Goal: Browse casually

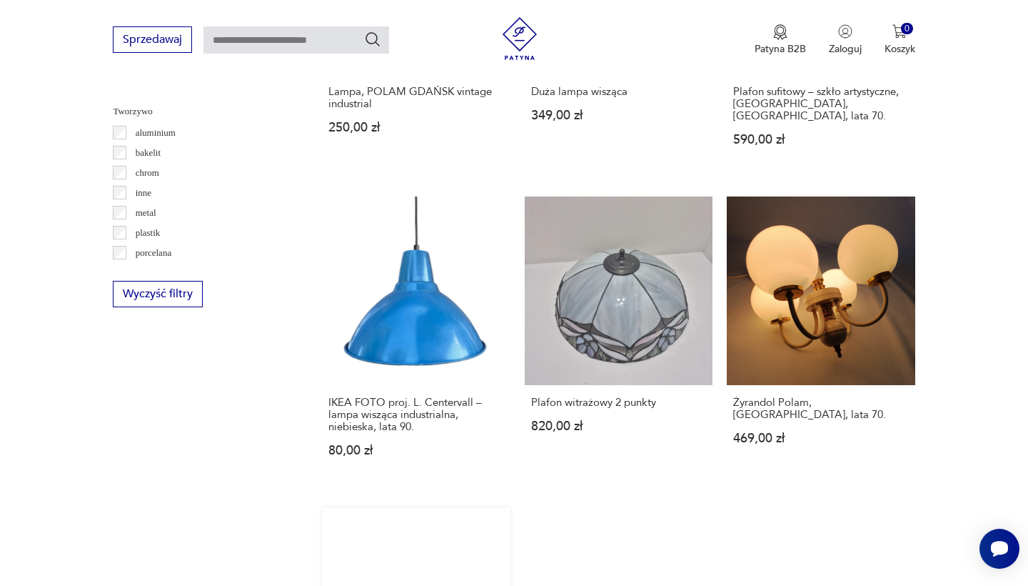
scroll to position [1323, 0]
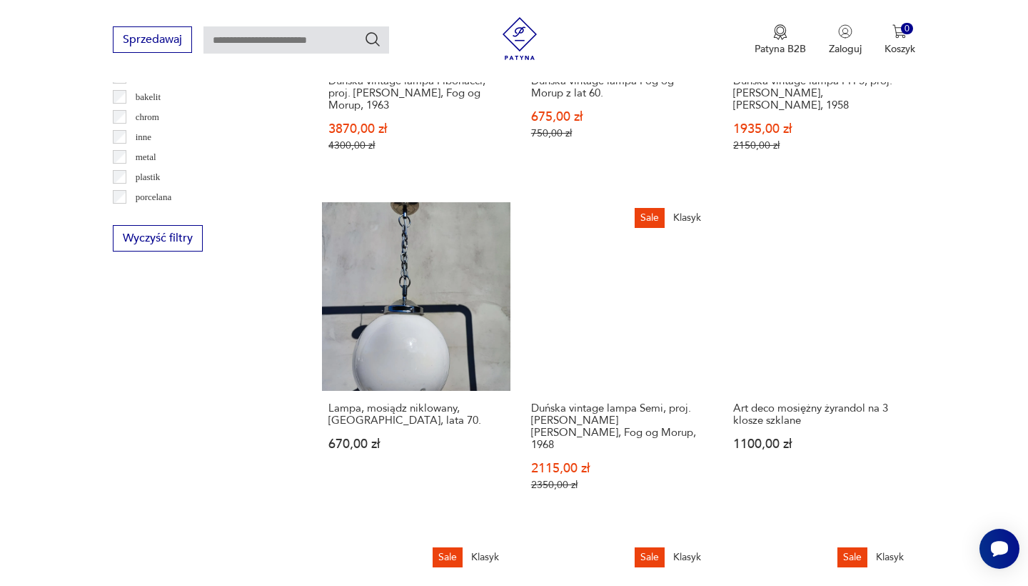
scroll to position [1380, 0]
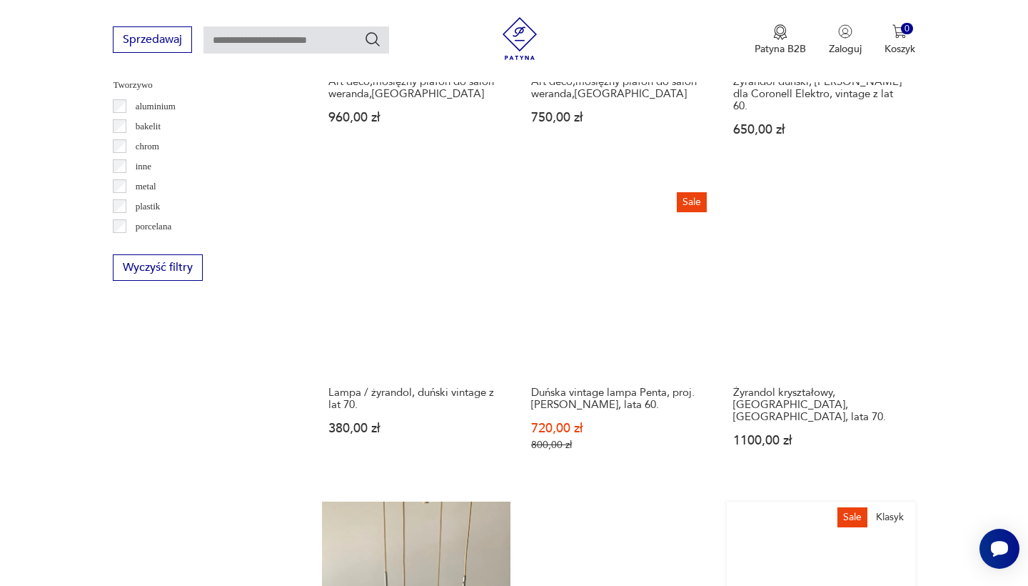
scroll to position [1369, 0]
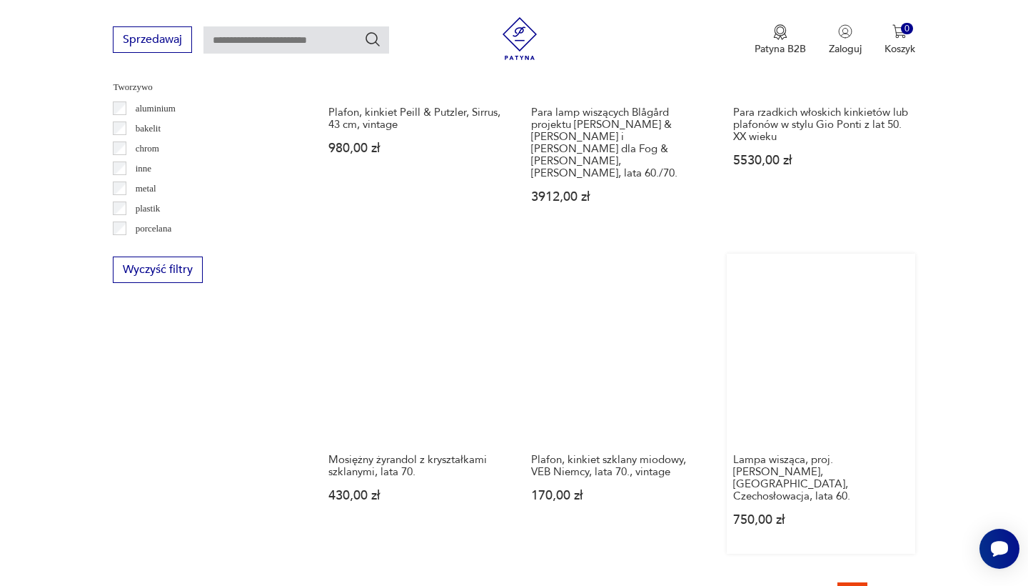
scroll to position [1368, 0]
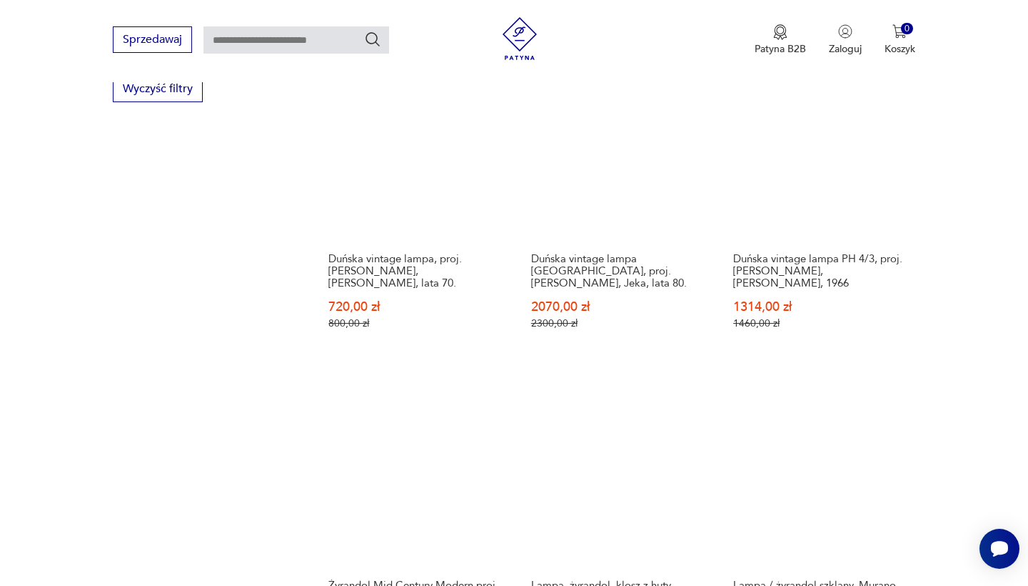
scroll to position [1528, 0]
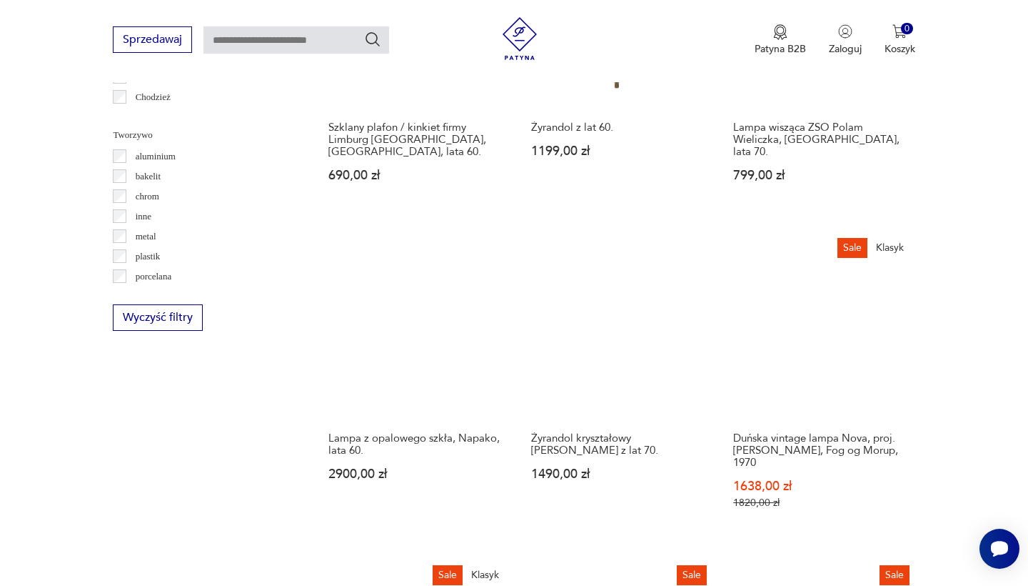
scroll to position [1299, 0]
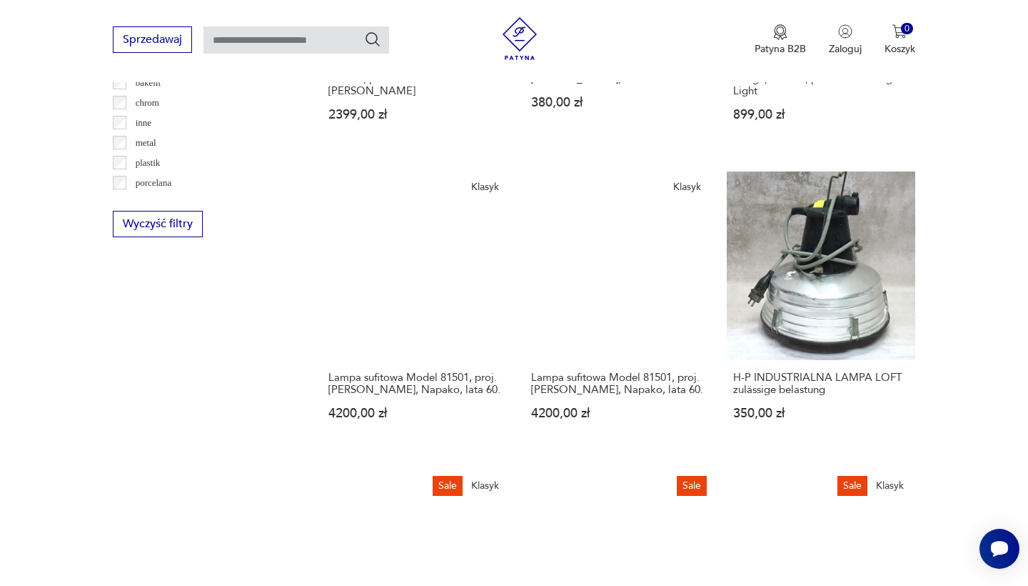
scroll to position [1393, 0]
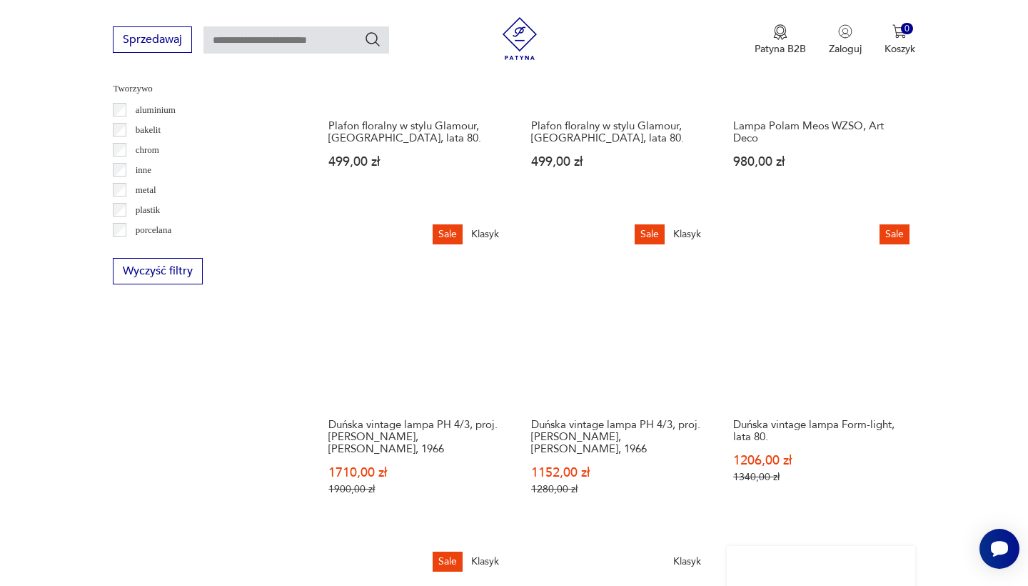
scroll to position [1346, 0]
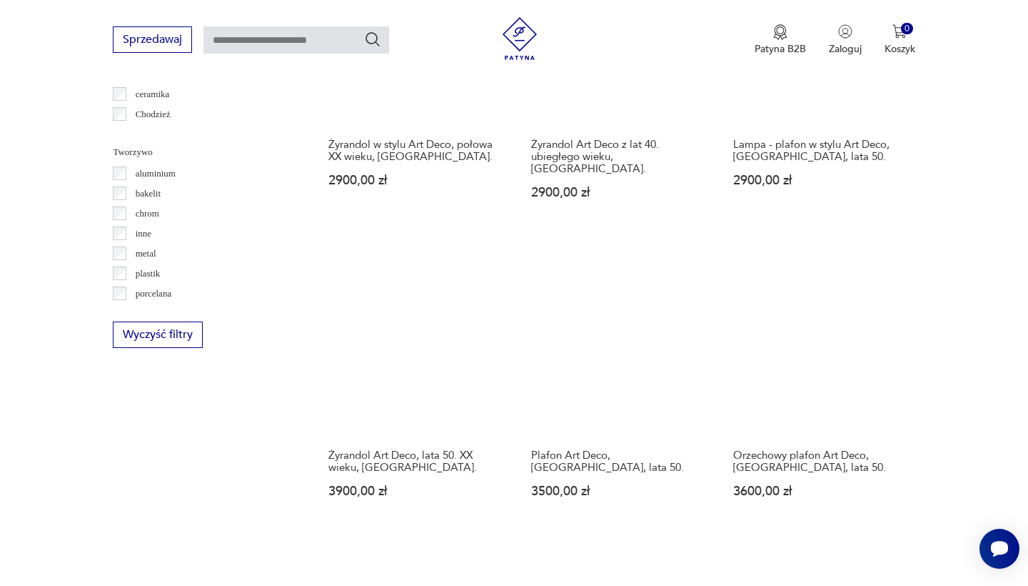
scroll to position [1283, 0]
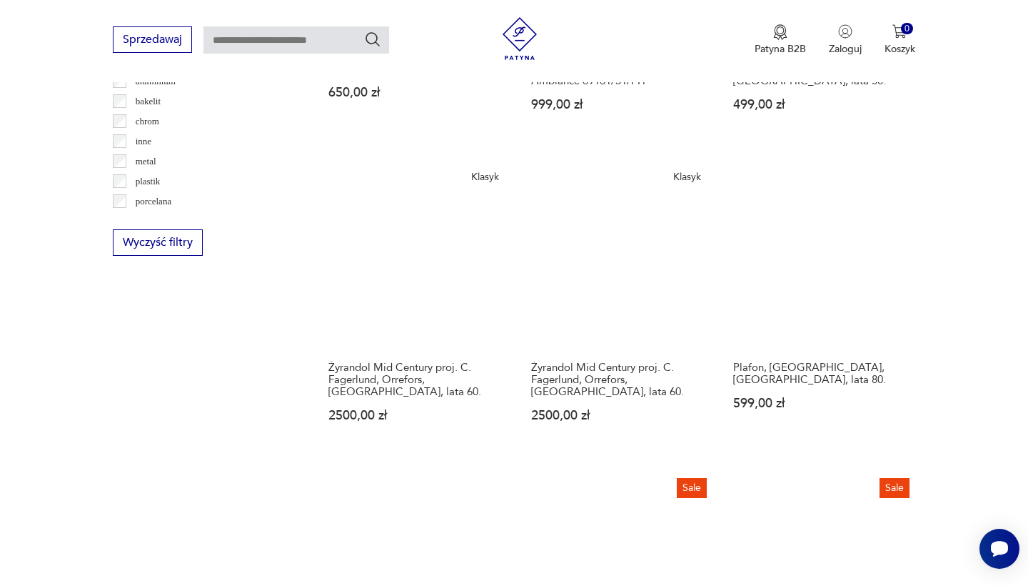
scroll to position [1398, 0]
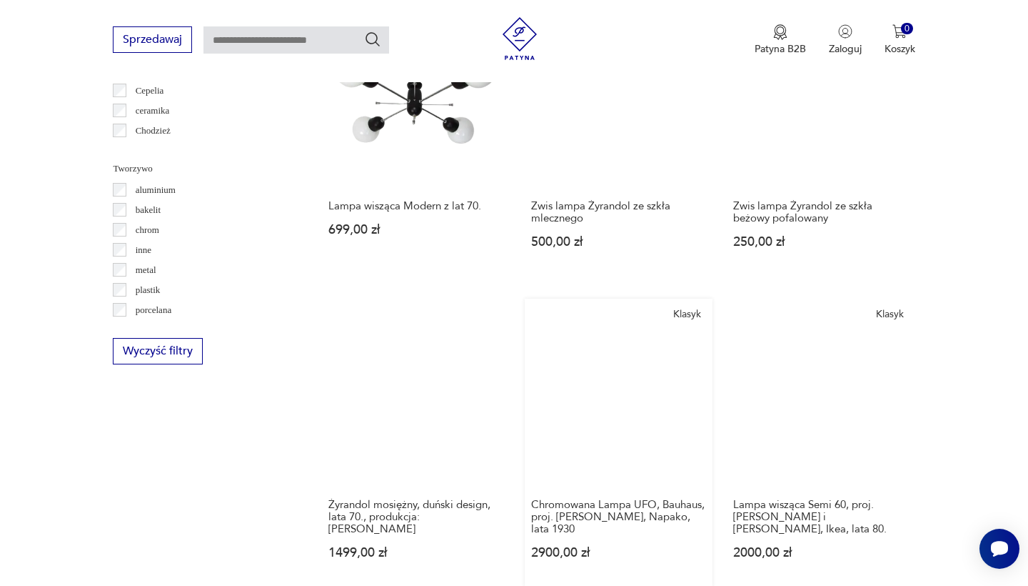
scroll to position [1270, 0]
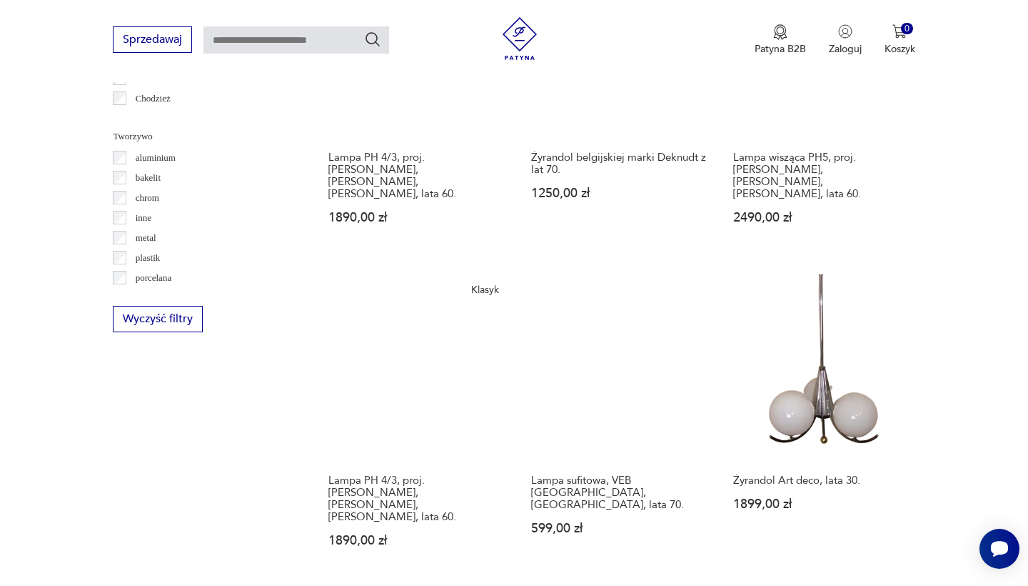
scroll to position [1318, 0]
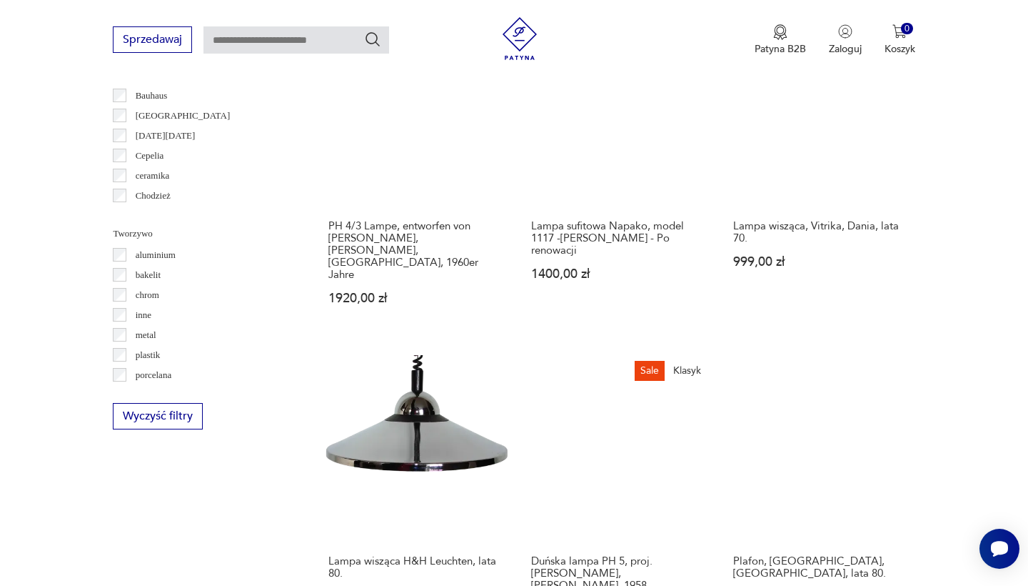
scroll to position [1228, 0]
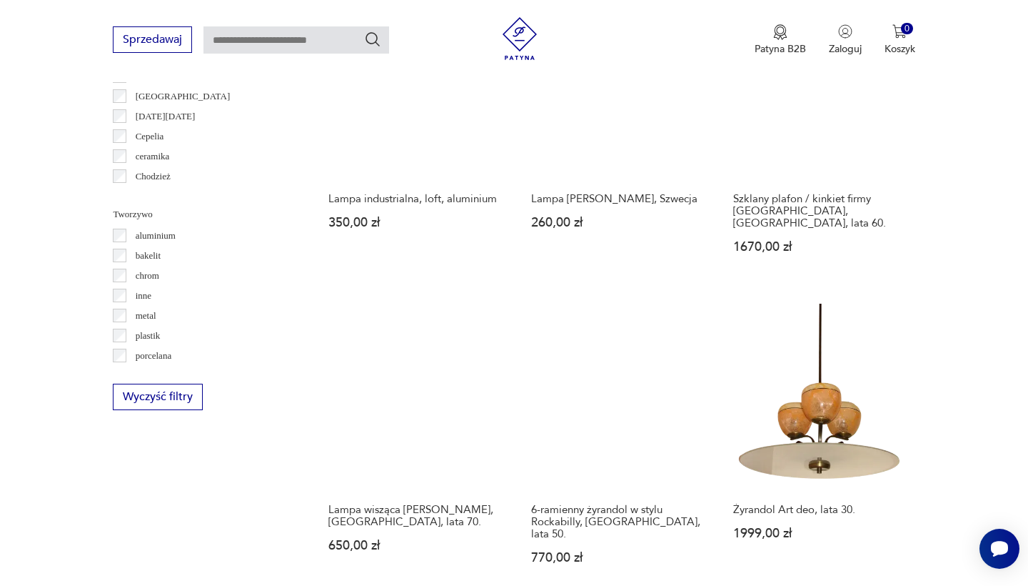
scroll to position [1223, 0]
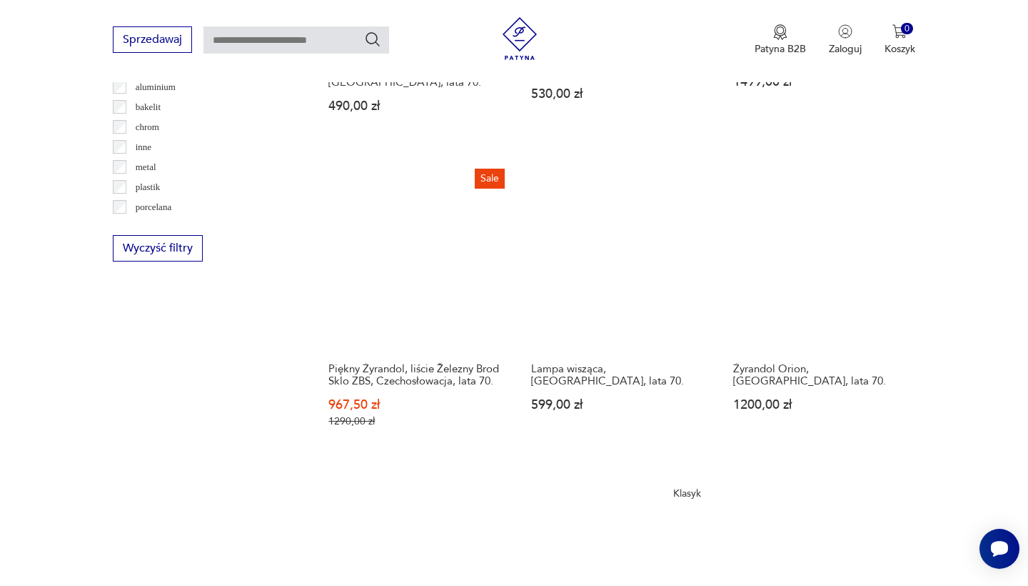
scroll to position [1381, 0]
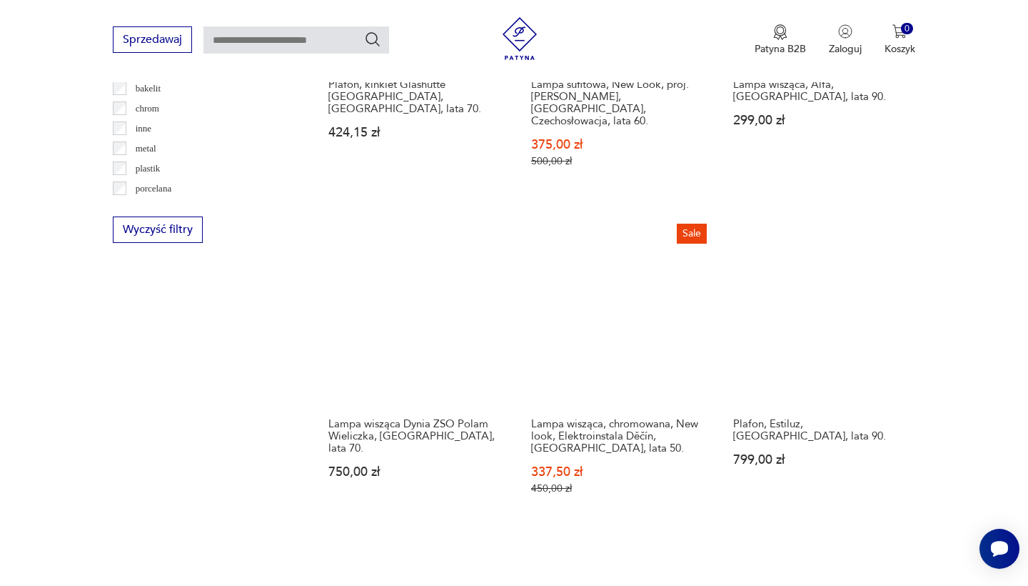
scroll to position [1396, 0]
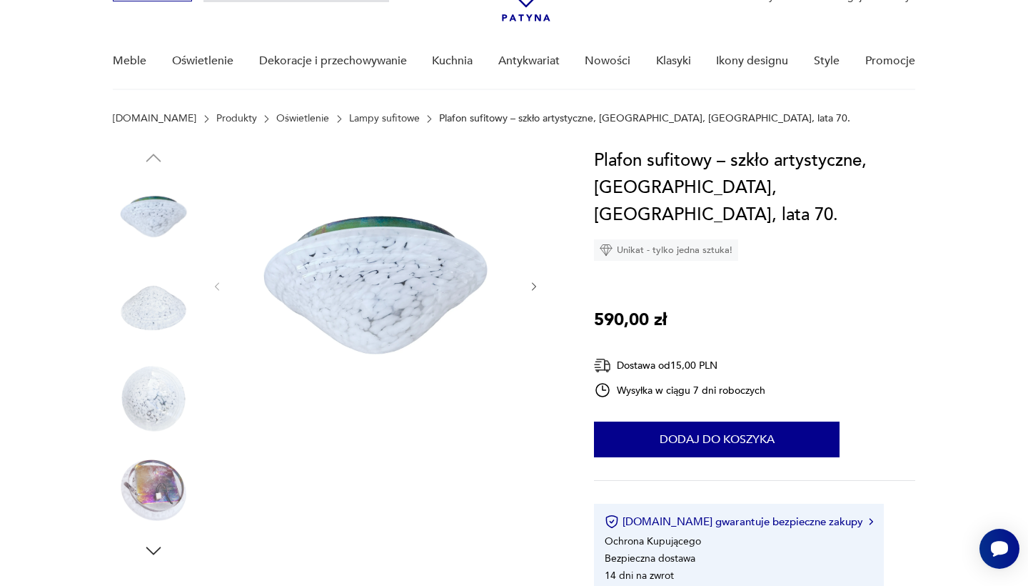
scroll to position [94, 0]
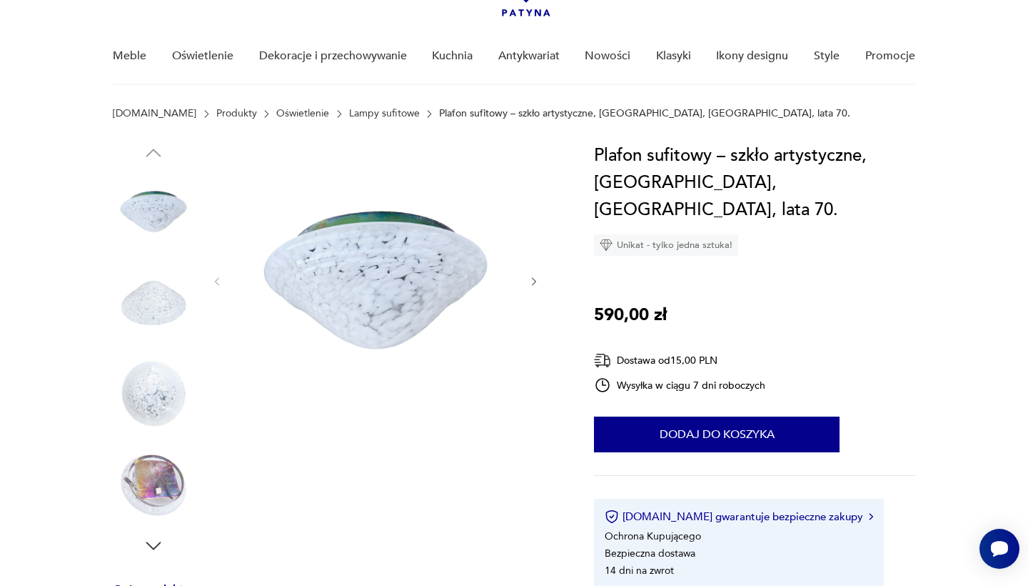
click at [533, 280] on icon "button" at bounding box center [534, 282] width 12 height 12
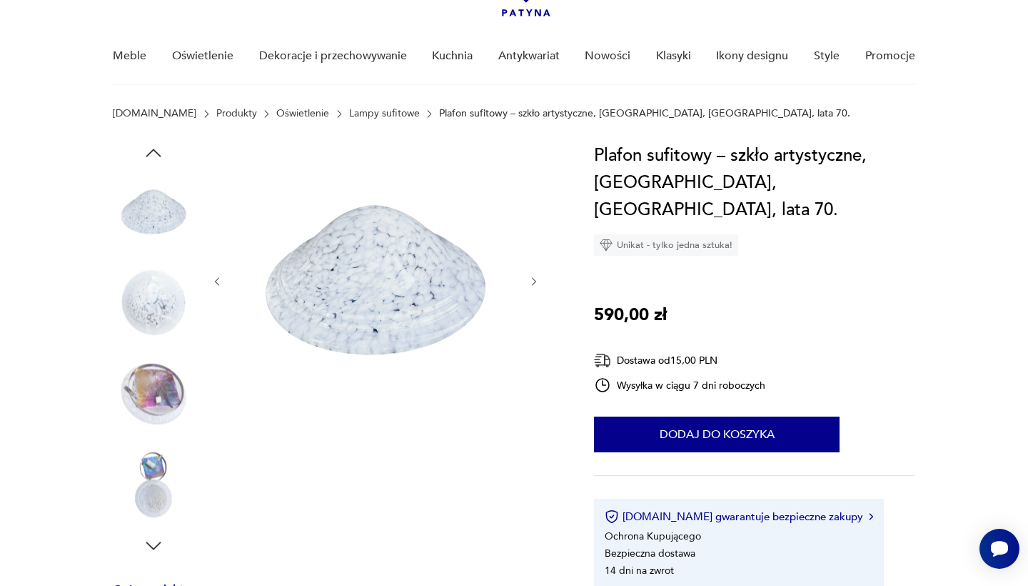
click at [533, 280] on icon "button" at bounding box center [534, 282] width 12 height 12
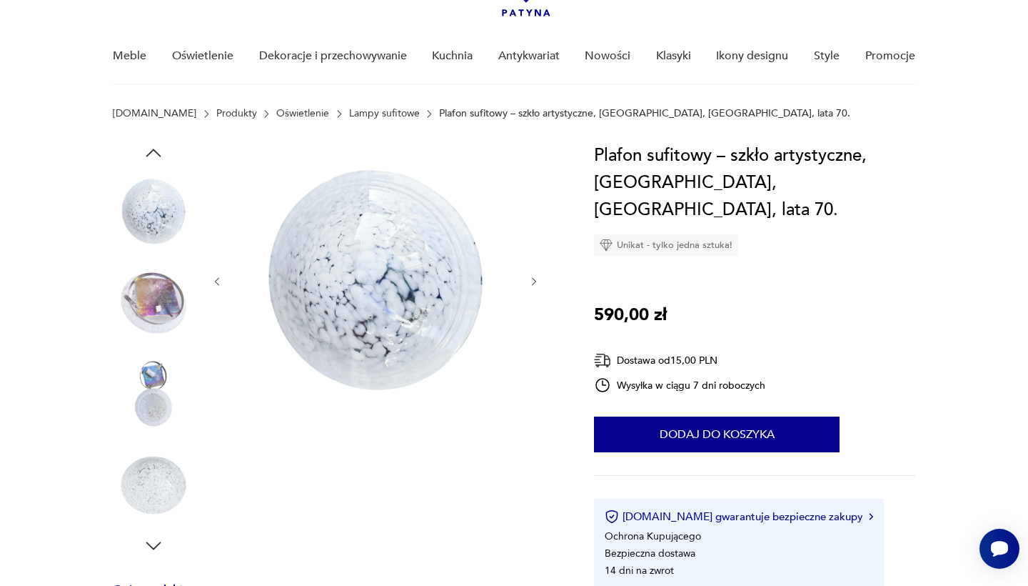
click at [533, 280] on icon "button" at bounding box center [534, 282] width 12 height 12
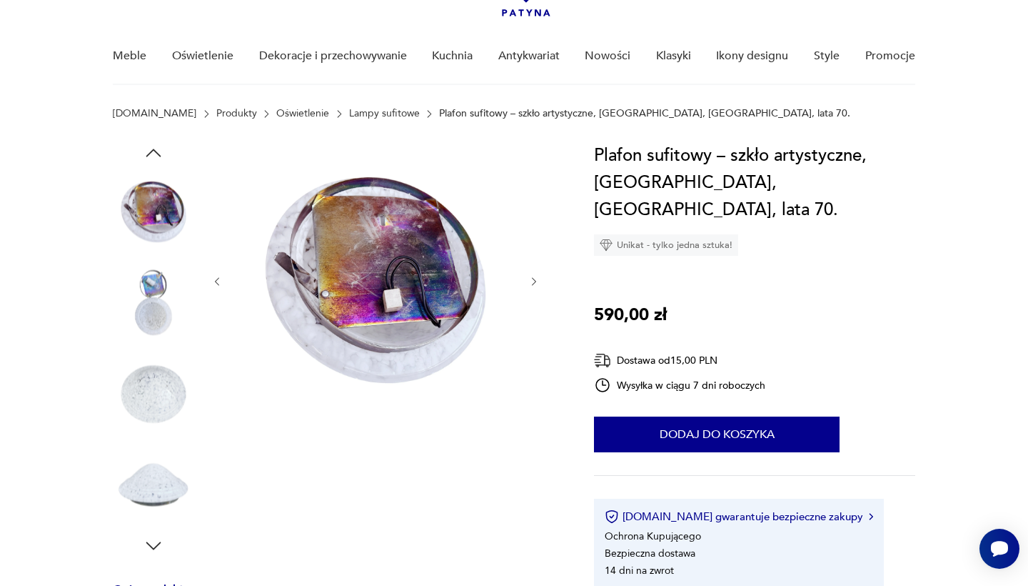
click at [533, 280] on icon "button" at bounding box center [534, 282] width 12 height 12
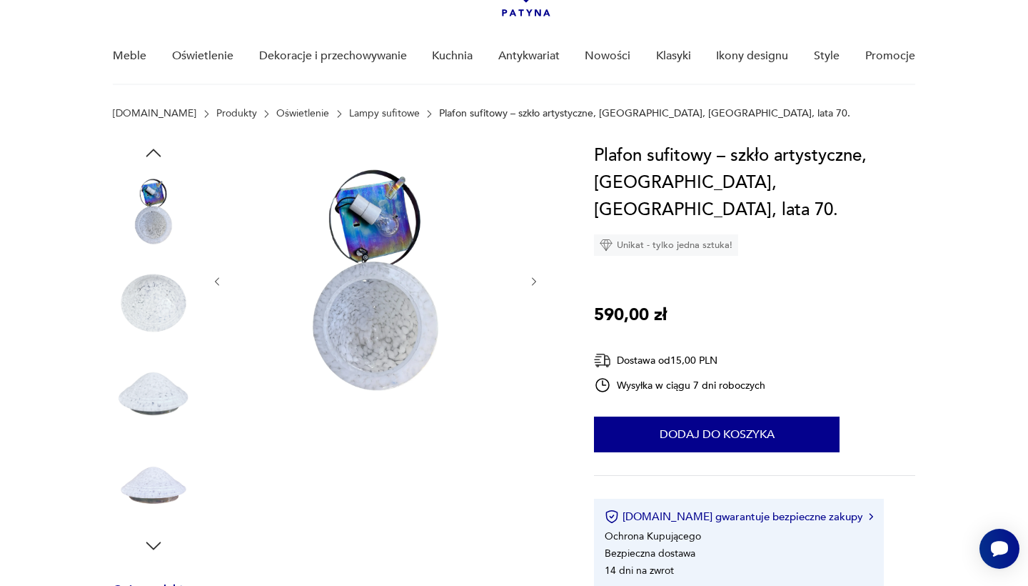
click at [533, 280] on icon "button" at bounding box center [534, 282] width 12 height 12
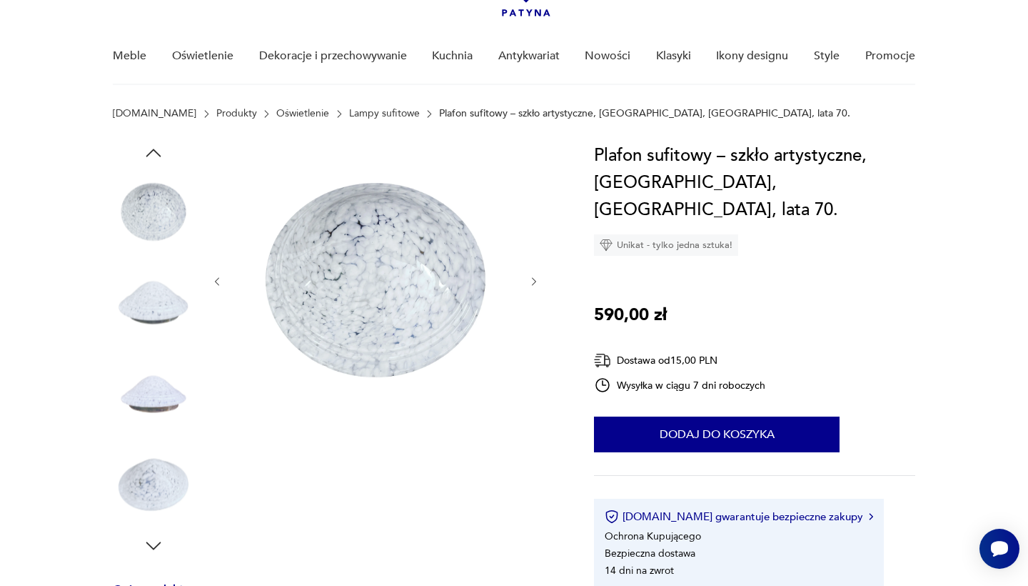
click at [533, 280] on icon "button" at bounding box center [534, 282] width 12 height 12
